Goal: Find specific page/section: Find specific page/section

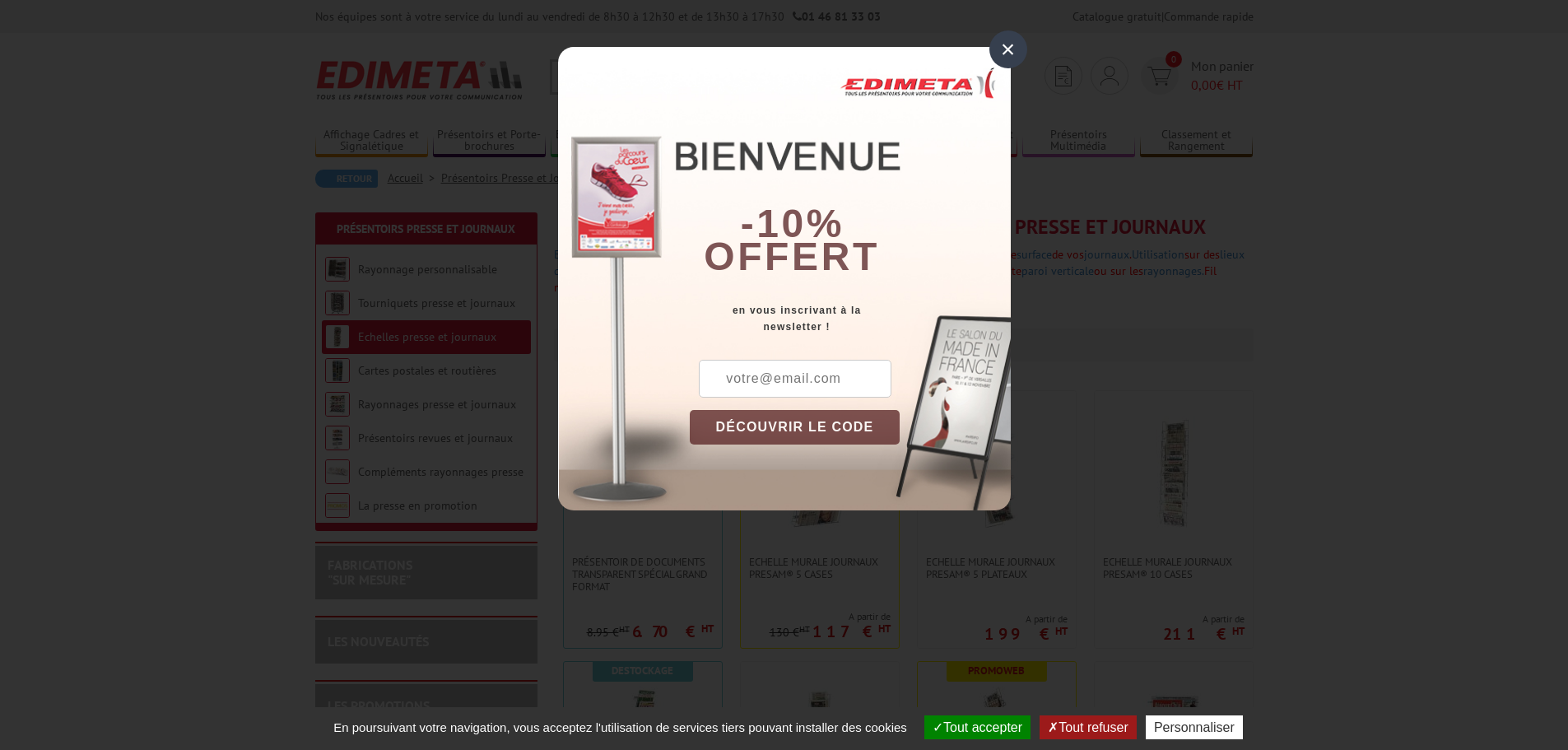
click at [1007, 48] on div "×" at bounding box center [1008, 49] width 38 height 38
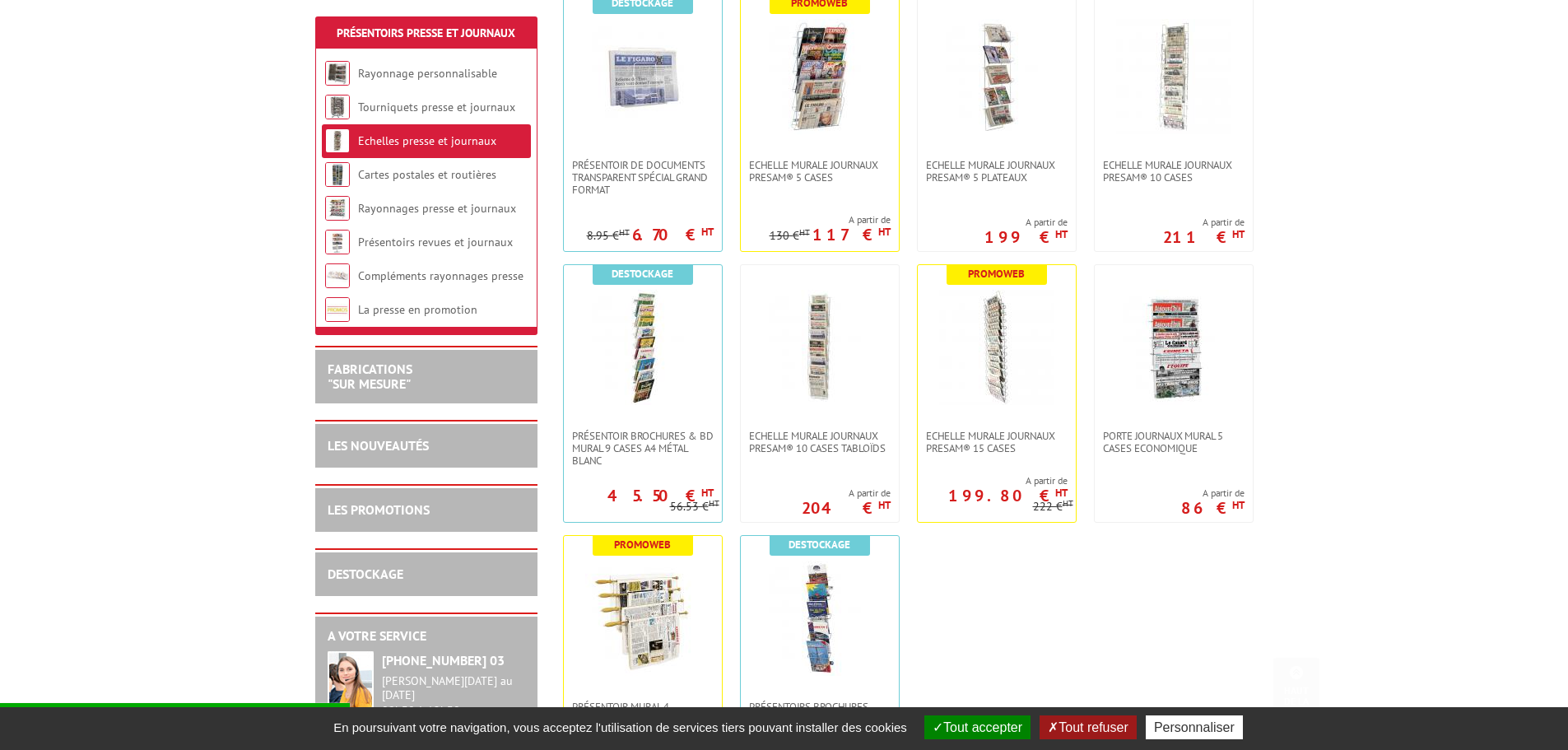
scroll to position [412, 0]
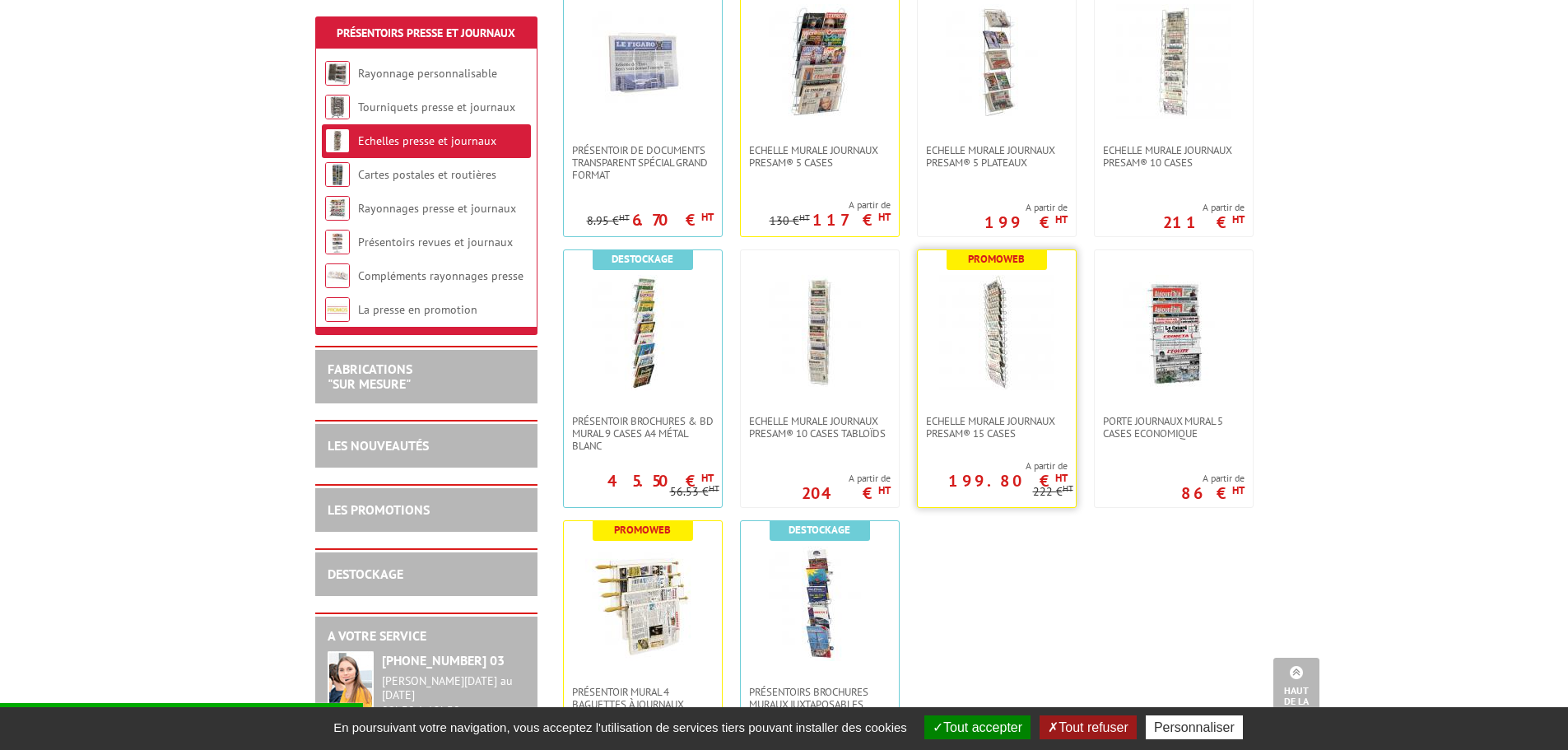
click at [999, 326] on img at bounding box center [997, 332] width 115 height 115
